Goal: Task Accomplishment & Management: Use online tool/utility

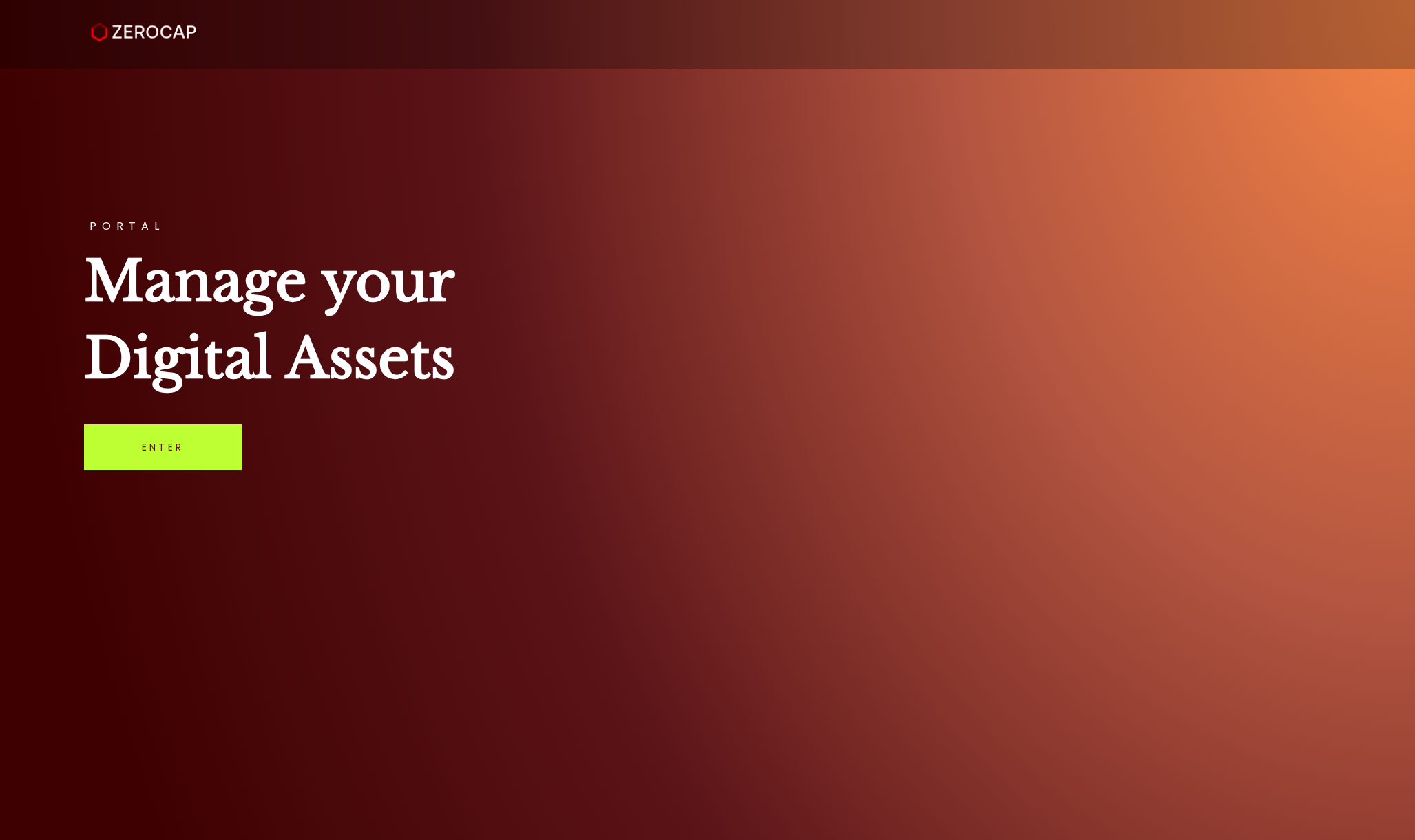
click at [217, 460] on link "Enter" at bounding box center [163, 447] width 158 height 46
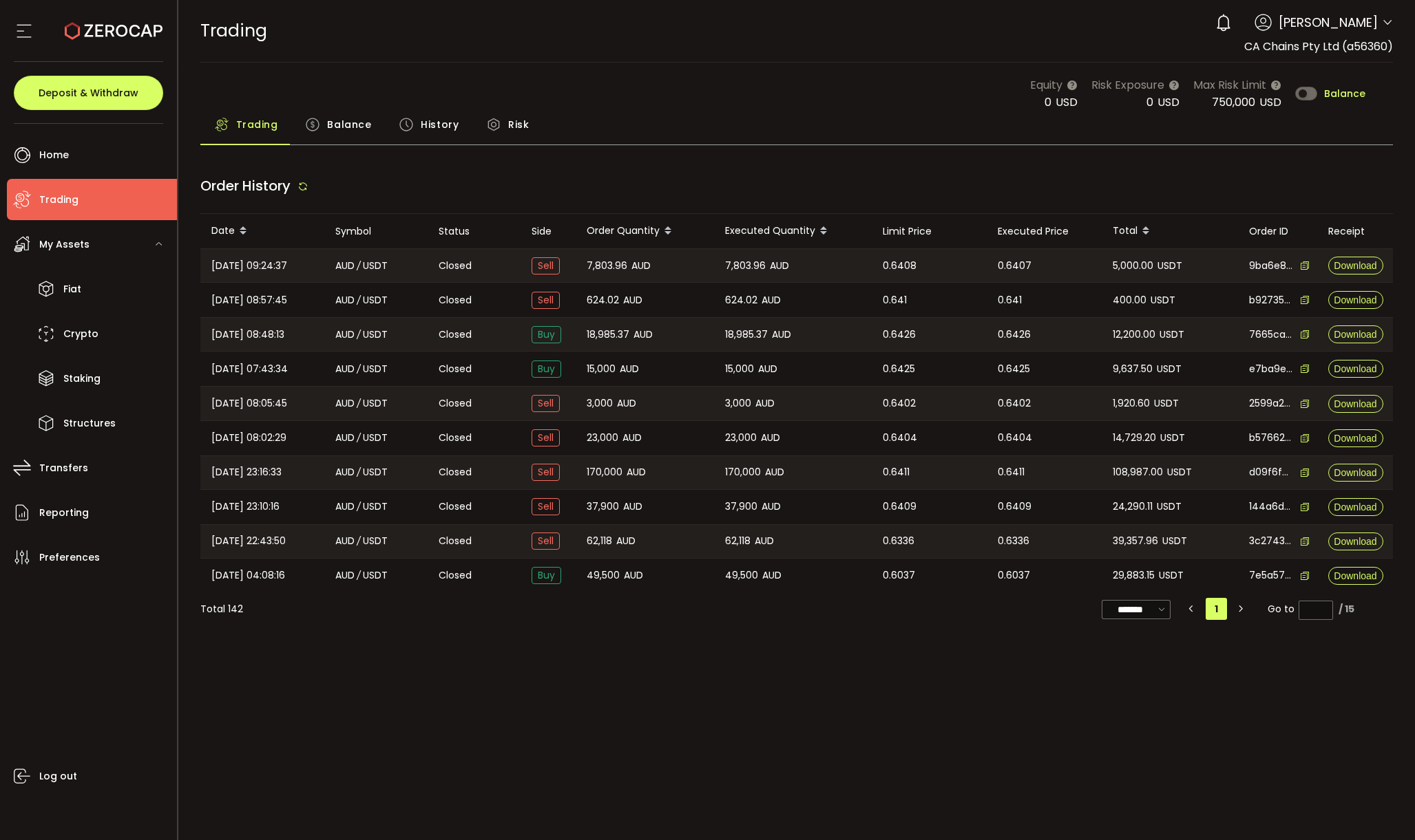
type input "***"
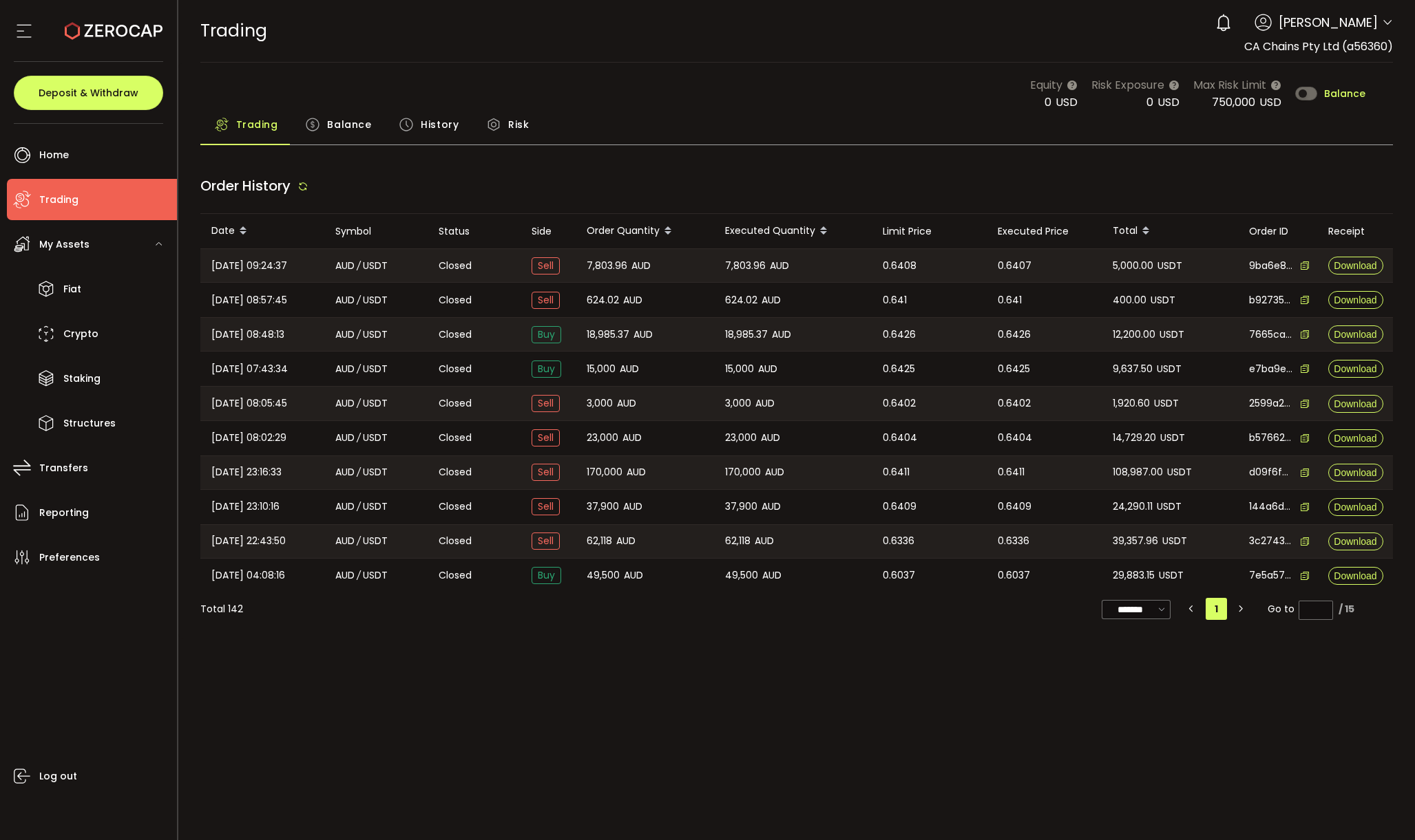
type input "***"
